Goal: Task Accomplishment & Management: Manage account settings

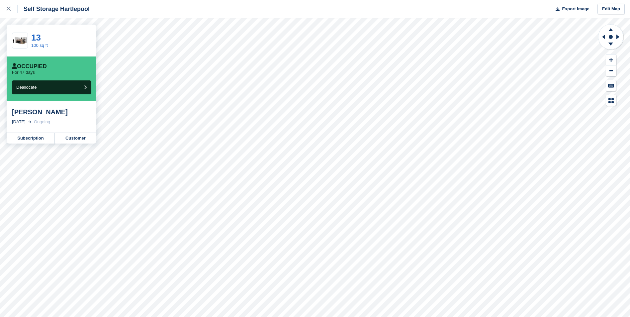
click at [39, 111] on div "[PERSON_NAME]" at bounding box center [51, 112] width 79 height 8
click at [1, 112] on div "Self Storage Hartlepool Export Image Edit Map 13 100 sq ft Occupied For 47 days…" at bounding box center [315, 158] width 630 height 317
drag, startPoint x: 11, startPoint y: 113, endPoint x: 51, endPoint y: 112, distance: 40.5
click at [51, 112] on div "Tracy Walker" at bounding box center [51, 112] width 79 height 8
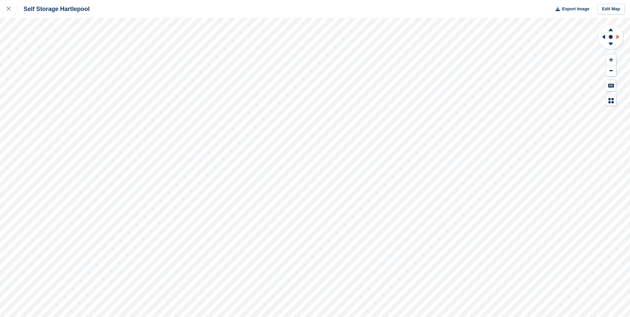
click at [616, 38] on icon at bounding box center [617, 37] width 3 height 5
click at [600, 38] on icon at bounding box center [602, 36] width 8 height 17
click at [599, 38] on icon at bounding box center [602, 36] width 8 height 17
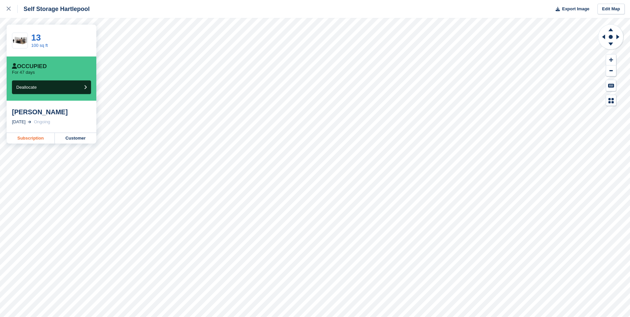
click at [25, 139] on link "Subscription" at bounding box center [31, 138] width 48 height 11
click at [7, 7] on icon at bounding box center [9, 9] width 4 height 4
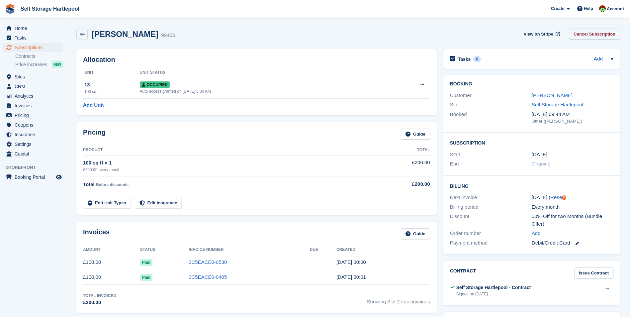
click at [586, 34] on link "Cancel Subscription" at bounding box center [594, 34] width 51 height 11
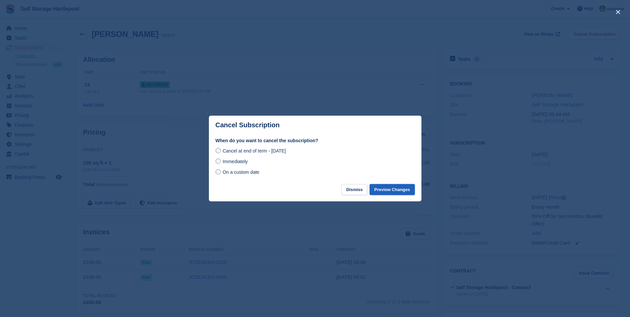
click at [402, 191] on button "Preview Changes" at bounding box center [391, 189] width 45 height 11
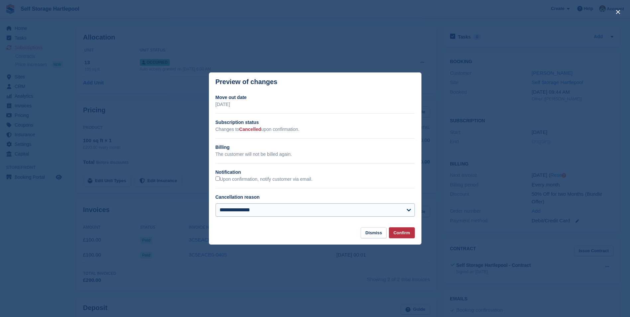
scroll to position [66, 0]
click at [355, 217] on div "**********" at bounding box center [314, 212] width 199 height 19
click at [353, 214] on select "**********" at bounding box center [314, 209] width 199 height 13
select select
click at [215, 204] on select "**********" at bounding box center [314, 209] width 199 height 13
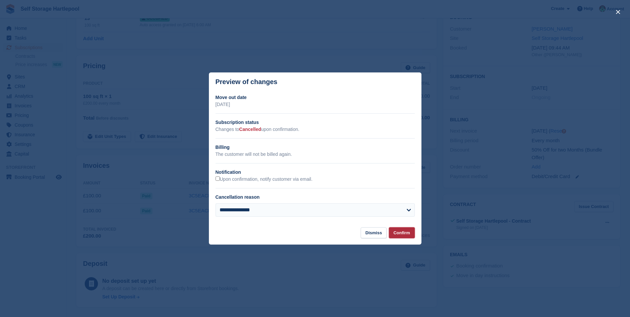
click at [399, 232] on button "Confirm" at bounding box center [402, 232] width 26 height 11
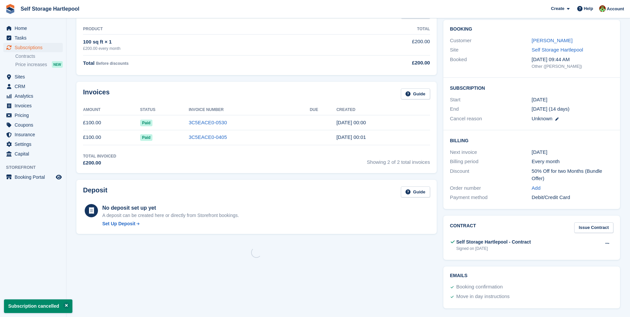
scroll to position [0, 0]
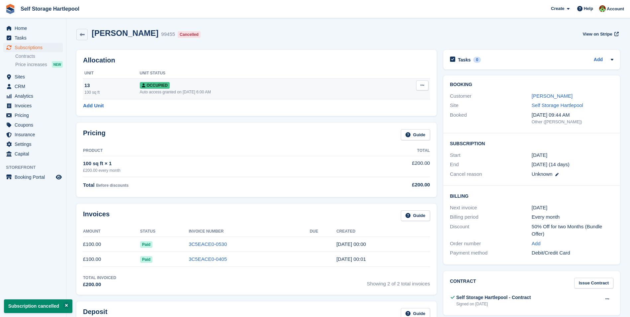
click at [424, 85] on button at bounding box center [422, 85] width 12 height 10
click at [380, 121] on p "Deallocate" at bounding box center [396, 121] width 58 height 9
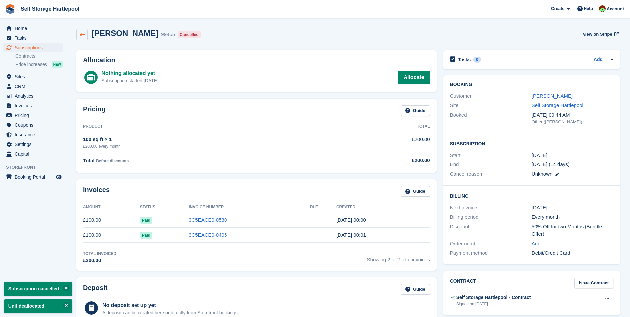
click at [80, 33] on icon at bounding box center [82, 34] width 5 height 5
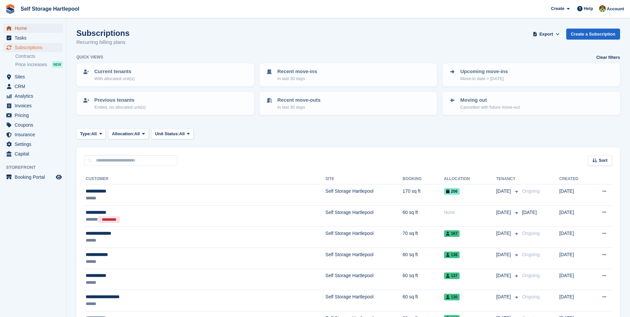
click at [24, 27] on span "Home" at bounding box center [35, 28] width 40 height 9
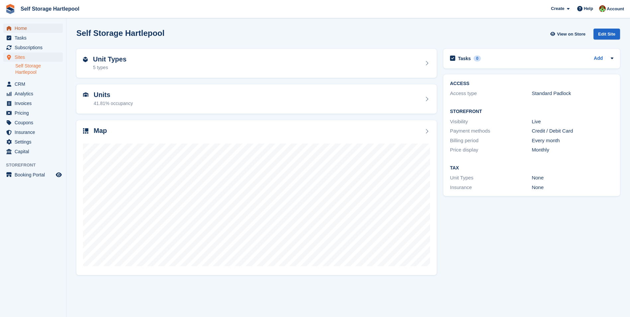
click at [14, 28] on link "Home" at bounding box center [32, 28] width 59 height 9
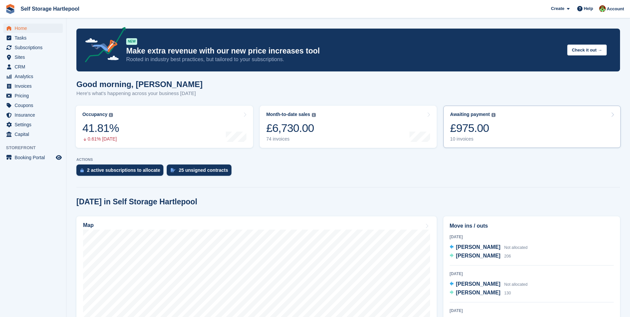
click at [461, 130] on div "£975.00" at bounding box center [472, 128] width 45 height 14
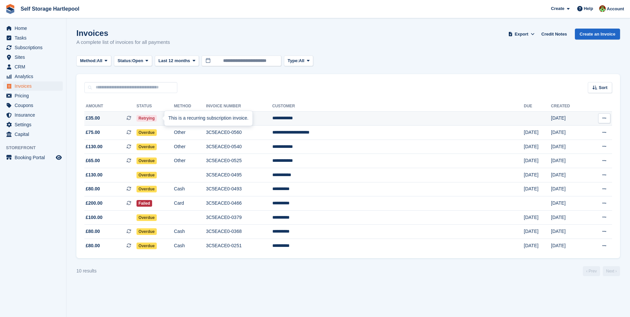
click at [131, 118] on icon at bounding box center [128, 118] width 5 height 5
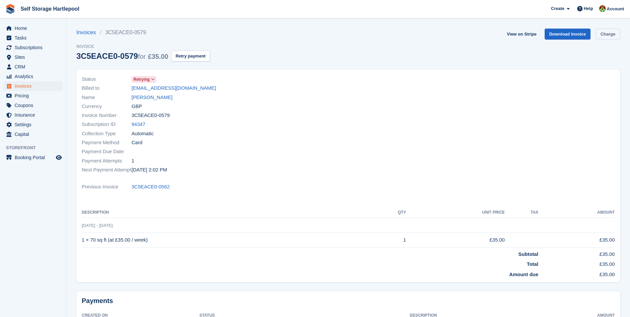
click at [608, 35] on link "Charge" at bounding box center [607, 34] width 24 height 11
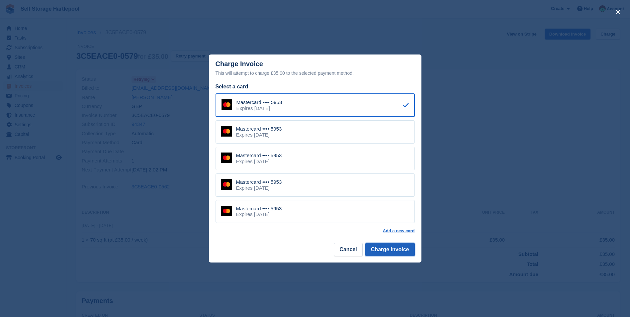
click at [398, 246] on button "Charge Invoice" at bounding box center [389, 249] width 49 height 13
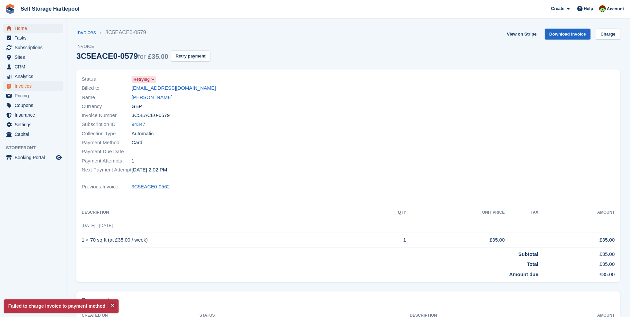
click at [20, 28] on span "Home" at bounding box center [35, 28] width 40 height 9
